Goal: Navigation & Orientation: Find specific page/section

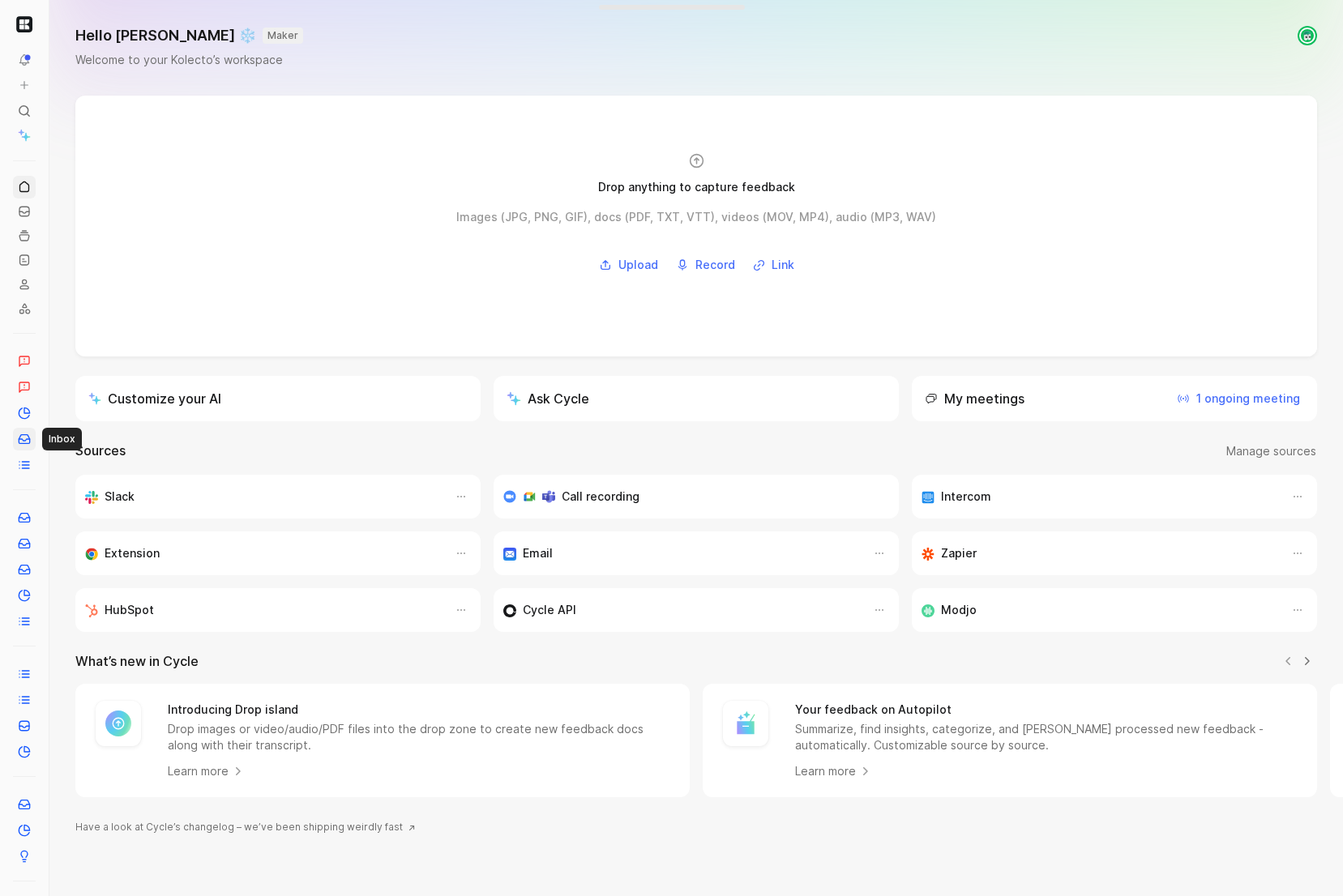
click at [24, 443] on icon at bounding box center [24, 438] width 12 height 12
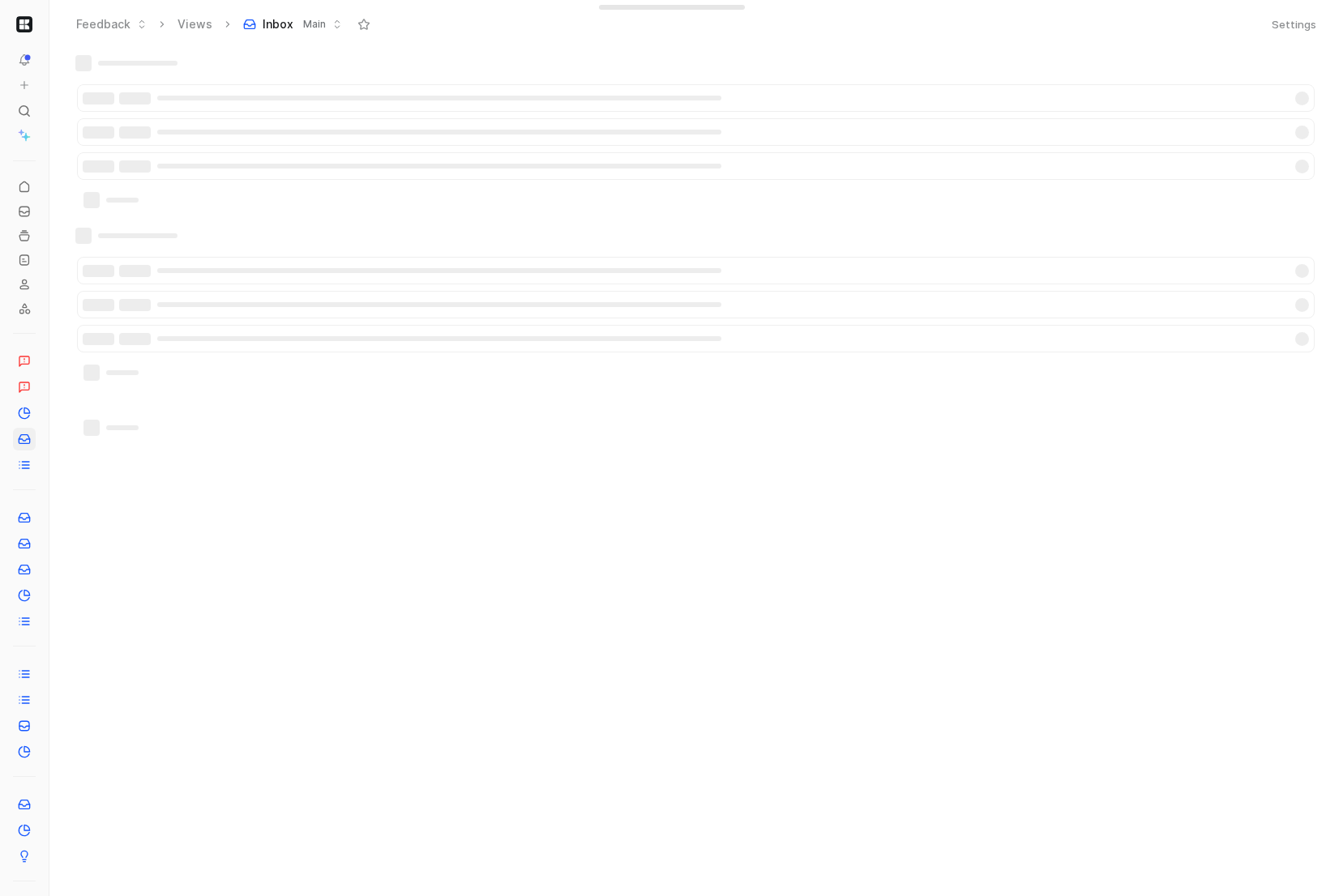
click at [55, 22] on icon at bounding box center [53, 24] width 12 height 12
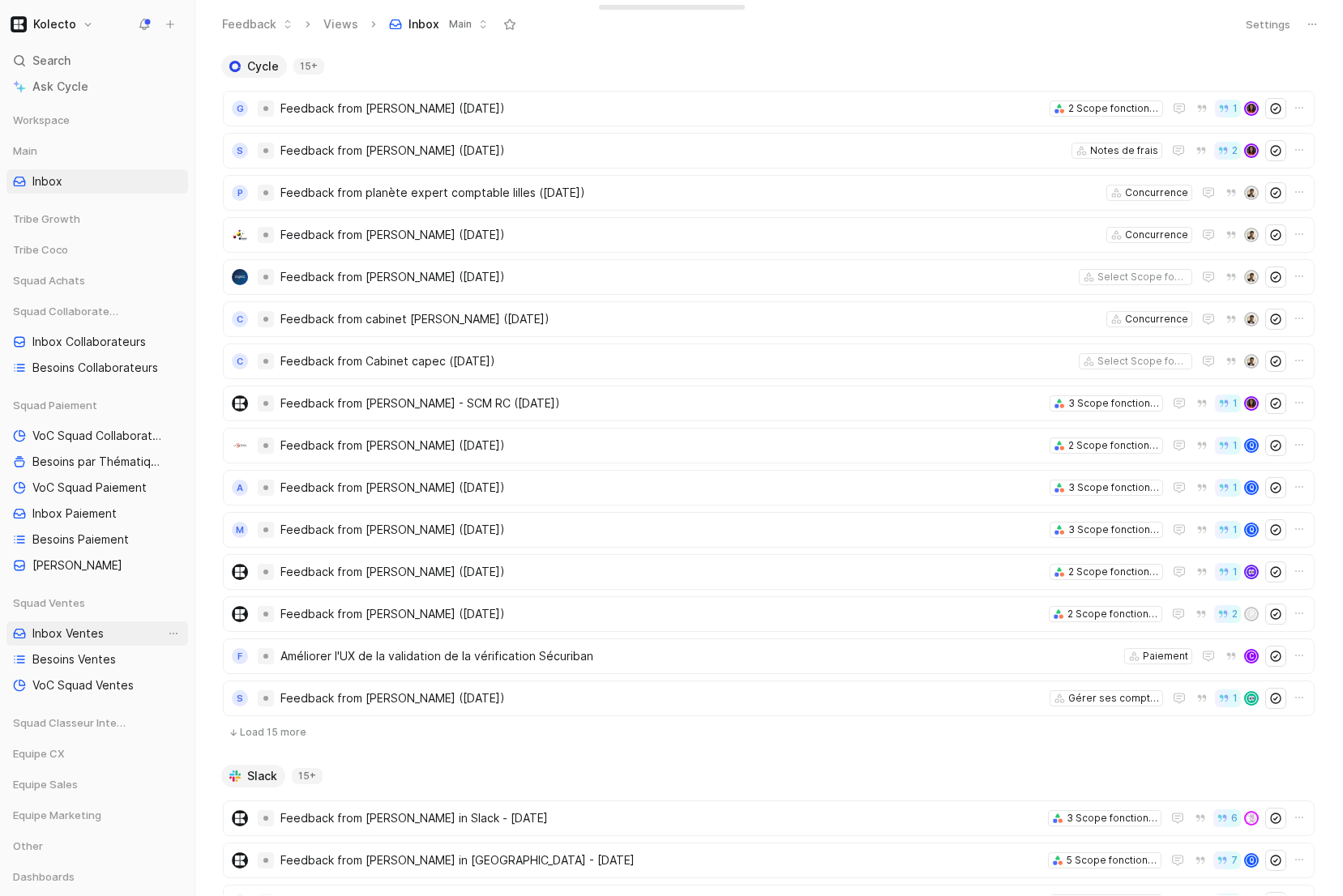
click at [85, 639] on span "Inbox Ventes" at bounding box center [68, 633] width 71 height 16
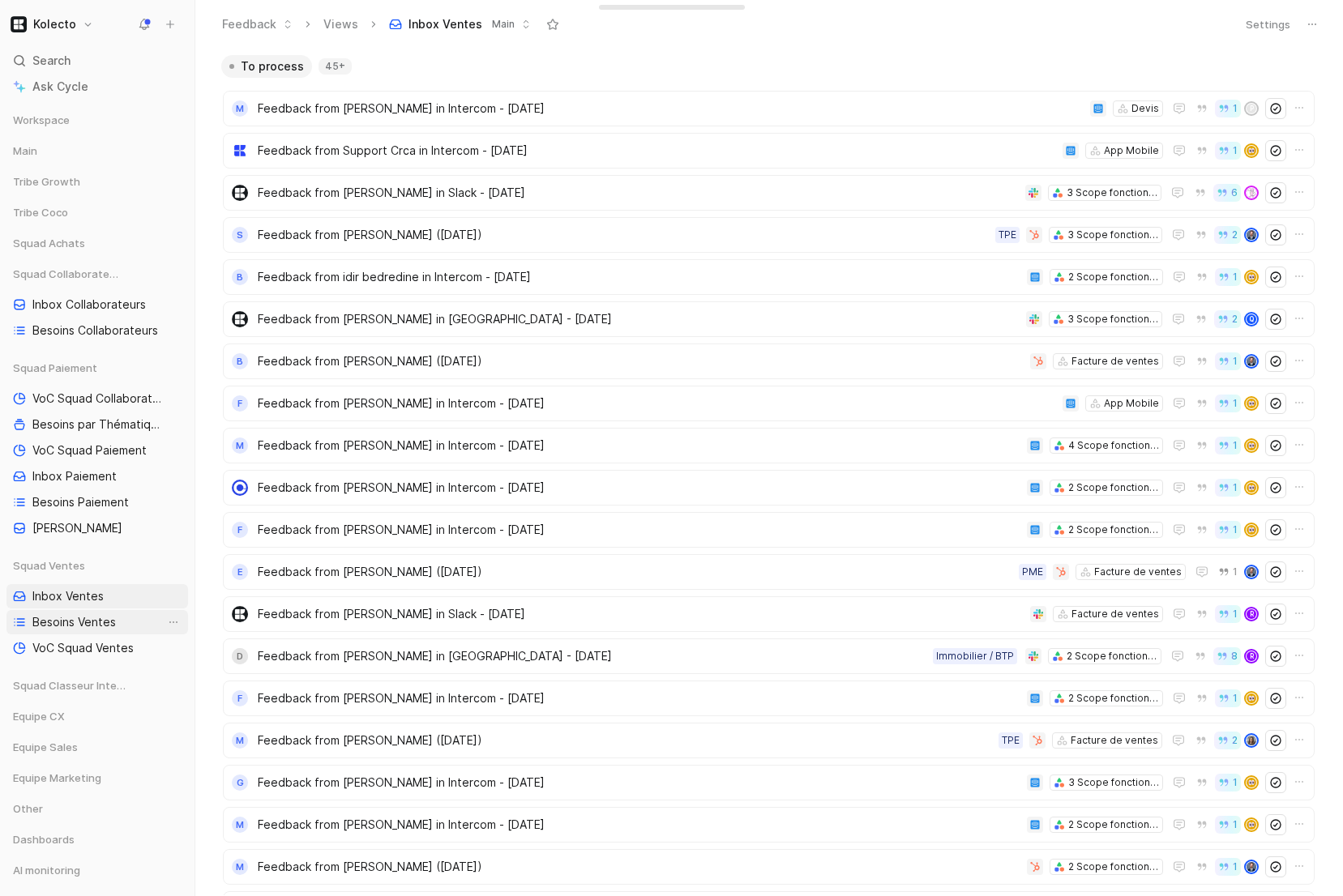
click at [128, 626] on link "Besoins Ventes" at bounding box center [97, 621] width 182 height 24
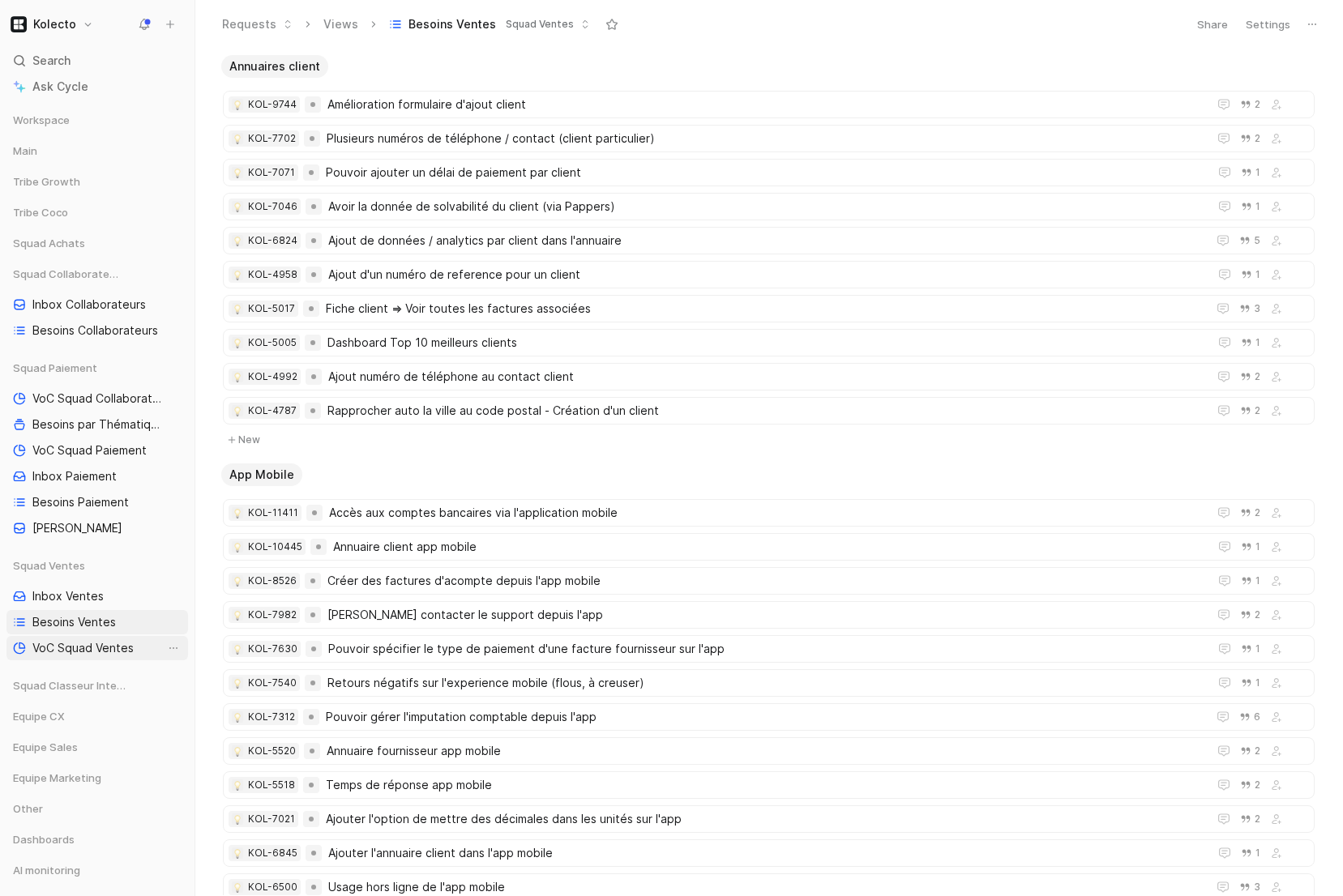
click at [122, 645] on span "VoC Squad Ventes" at bounding box center [83, 647] width 101 height 16
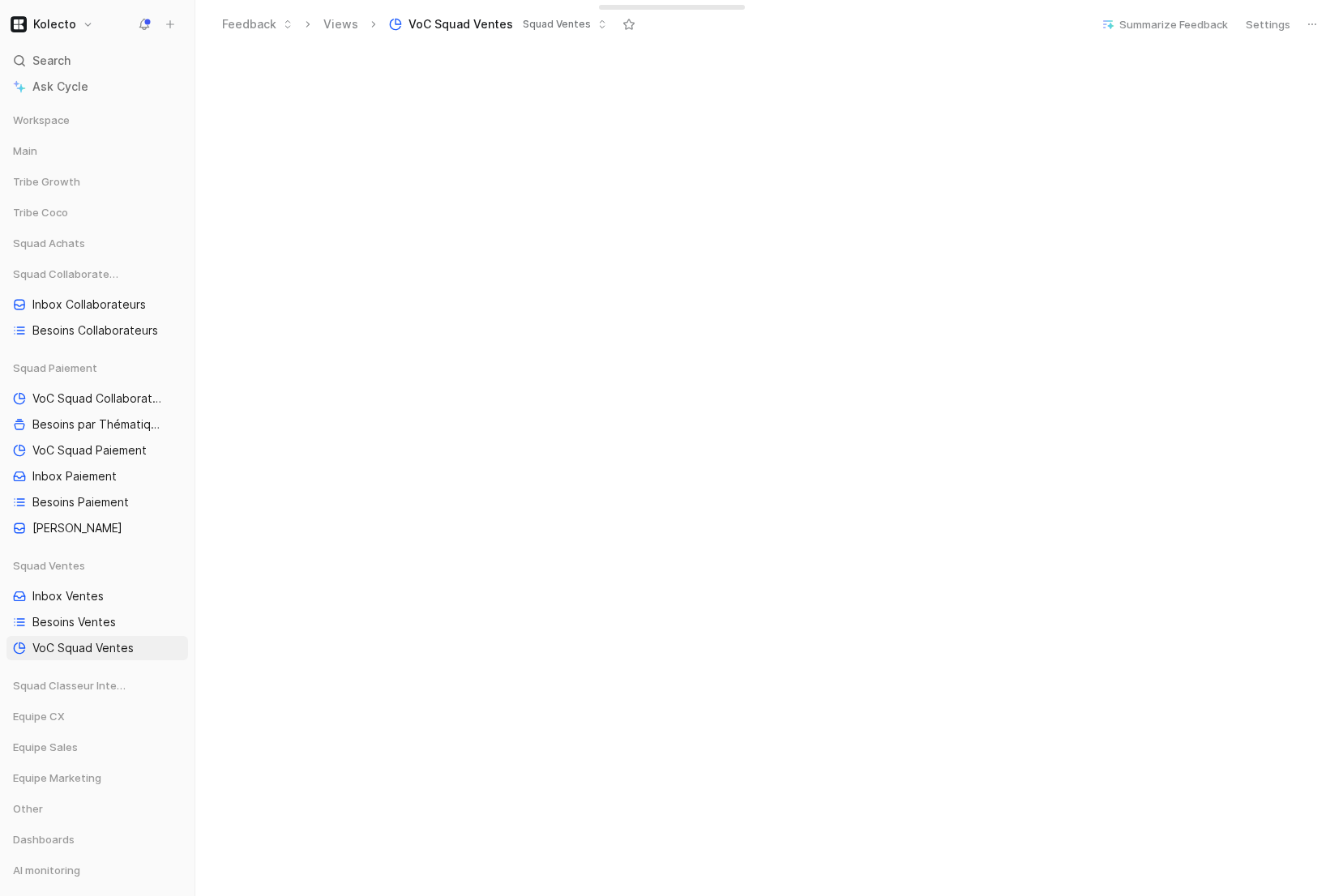
scroll to position [551, 0]
click at [1313, 28] on icon at bounding box center [1311, 24] width 12 height 12
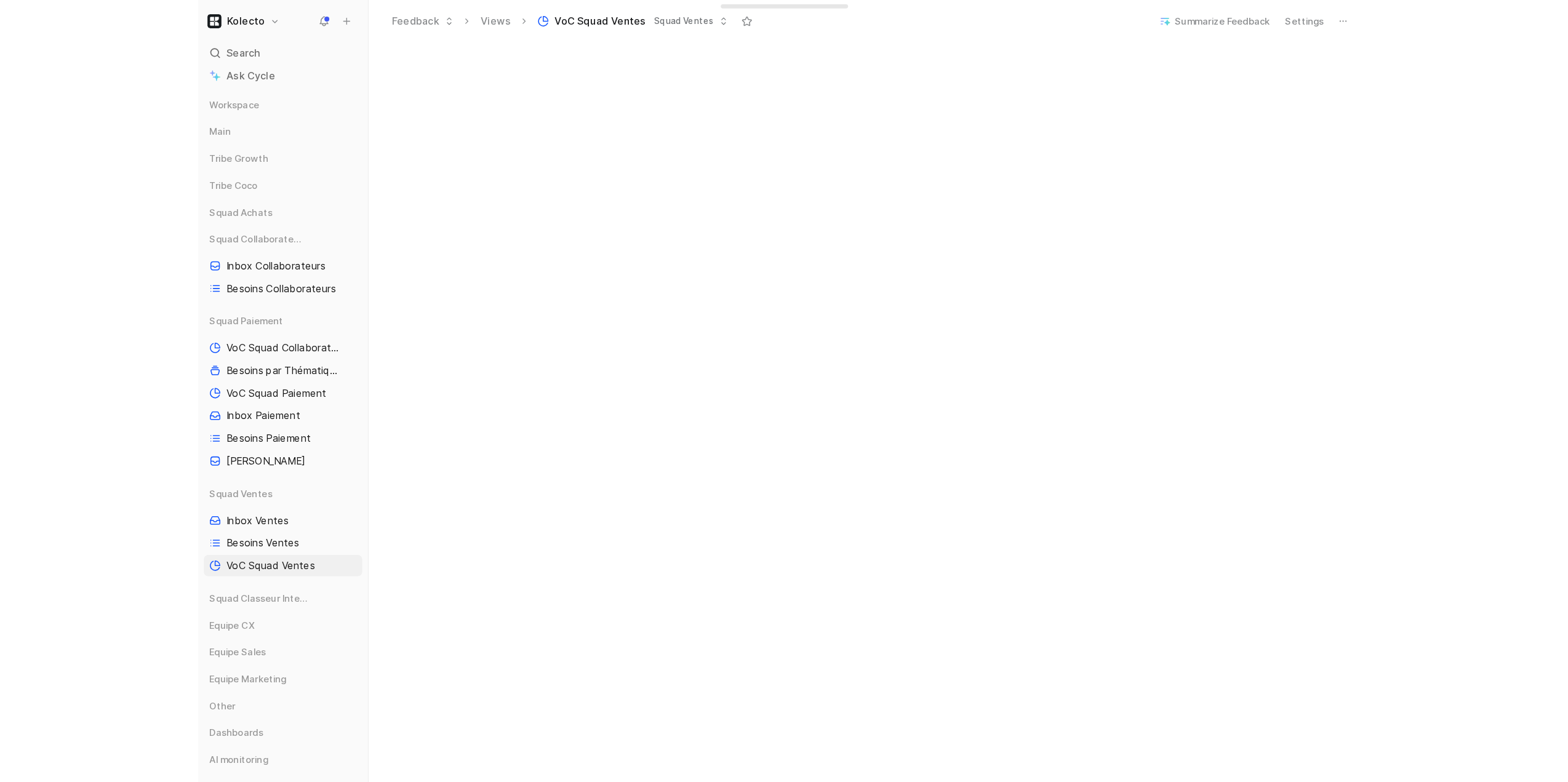
scroll to position [405, 0]
